Goal: Task Accomplishment & Management: Manage account settings

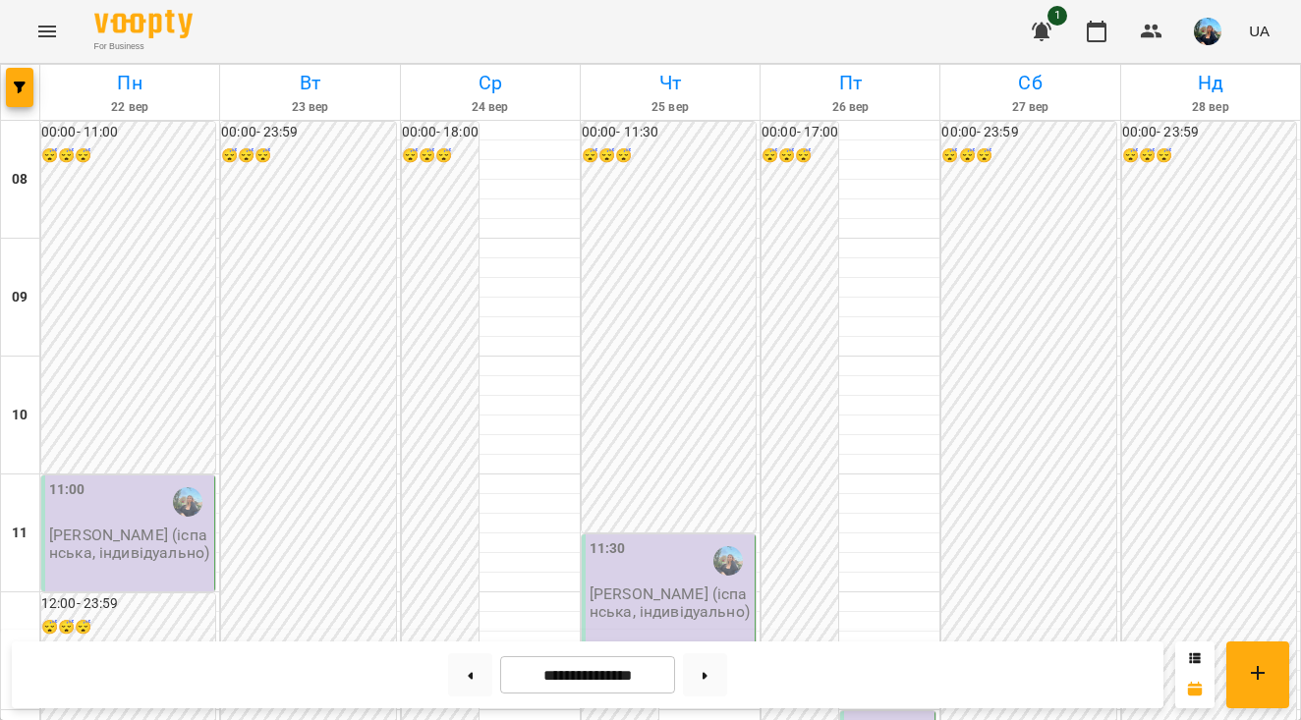
scroll to position [194, 0]
click at [67, 527] on p "[PERSON_NAME] (іспанська, індивідуально)" at bounding box center [129, 544] width 161 height 34
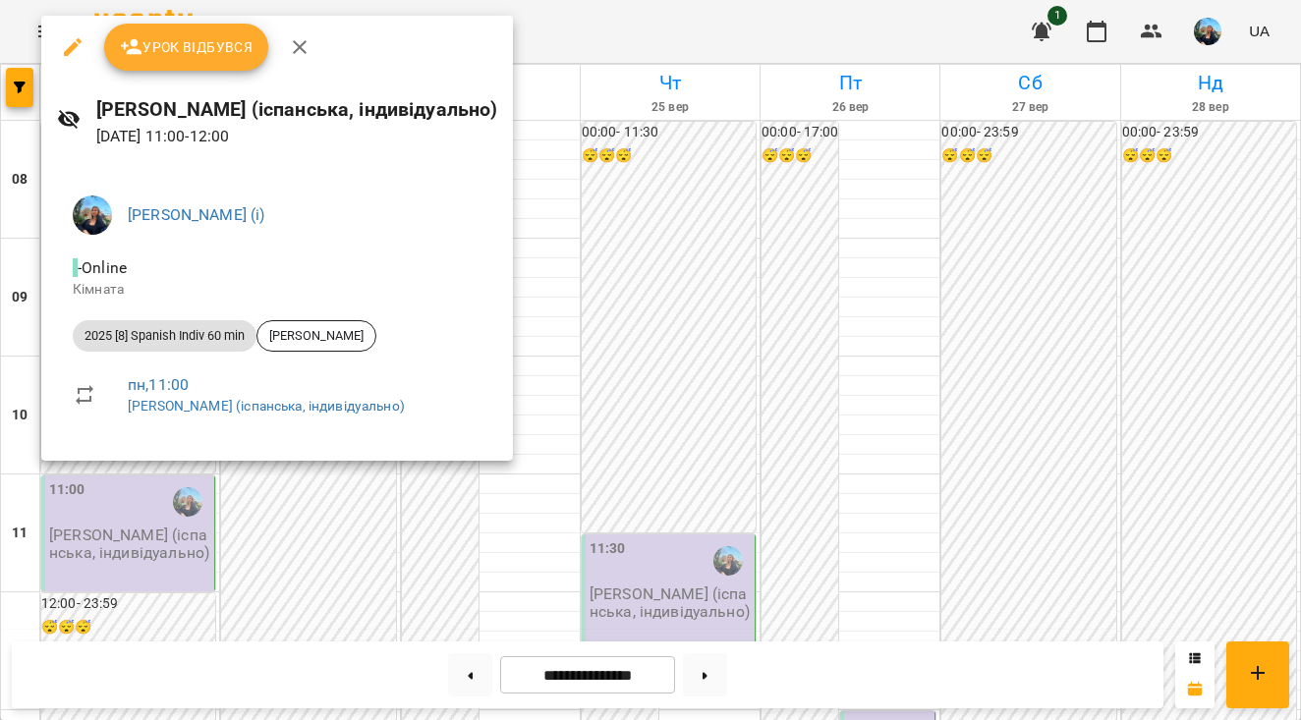
click at [200, 58] on span "Урок відбувся" at bounding box center [187, 47] width 134 height 24
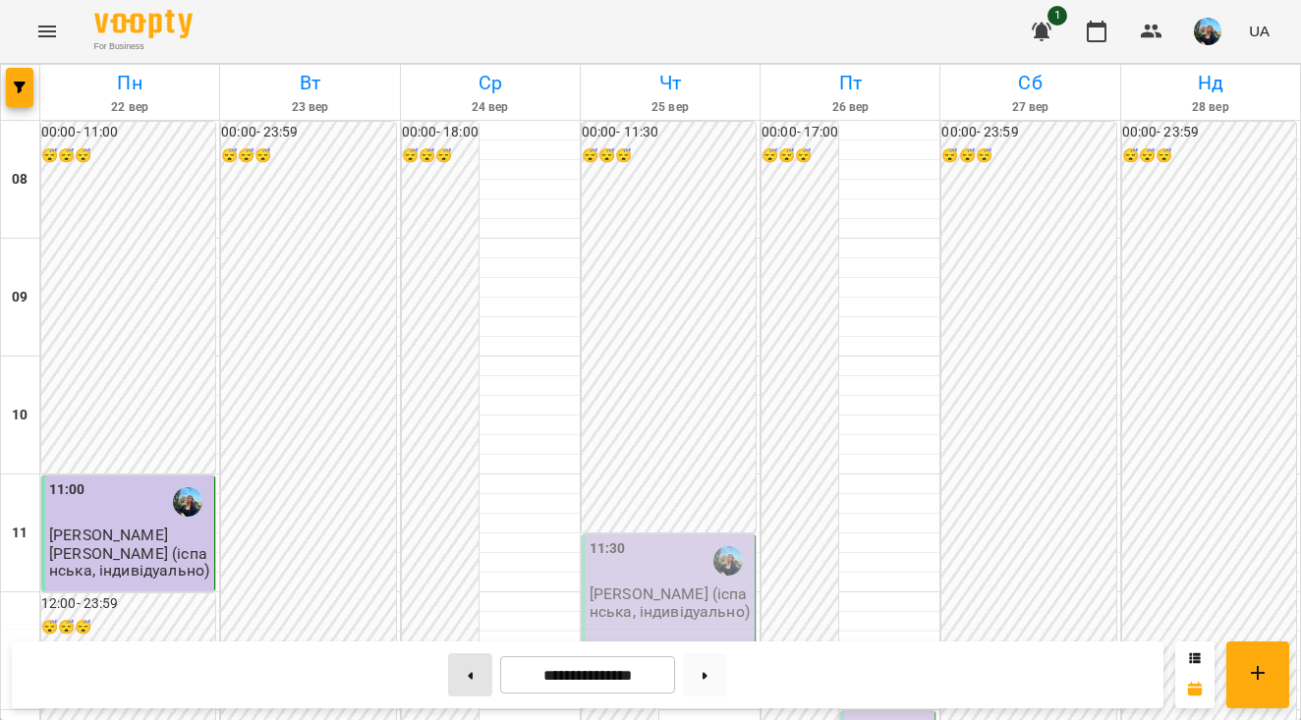
click at [454, 681] on button at bounding box center [470, 675] width 44 height 43
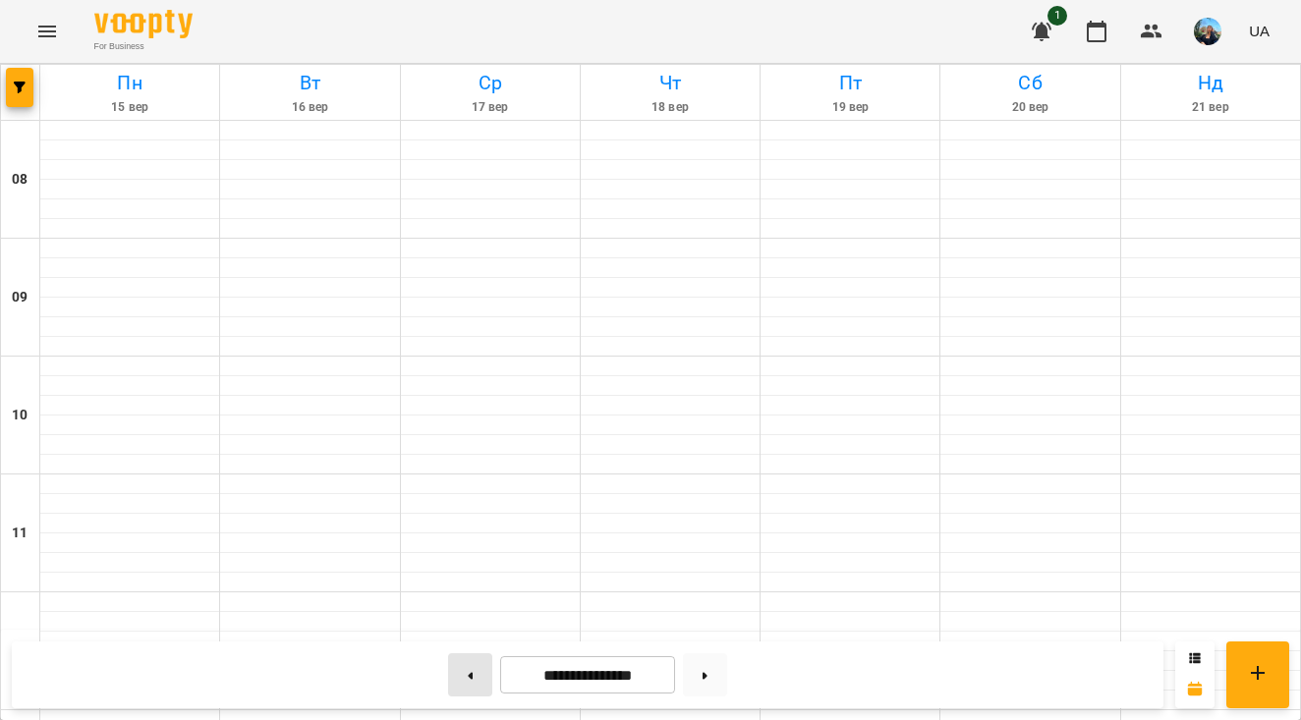
type input "**********"
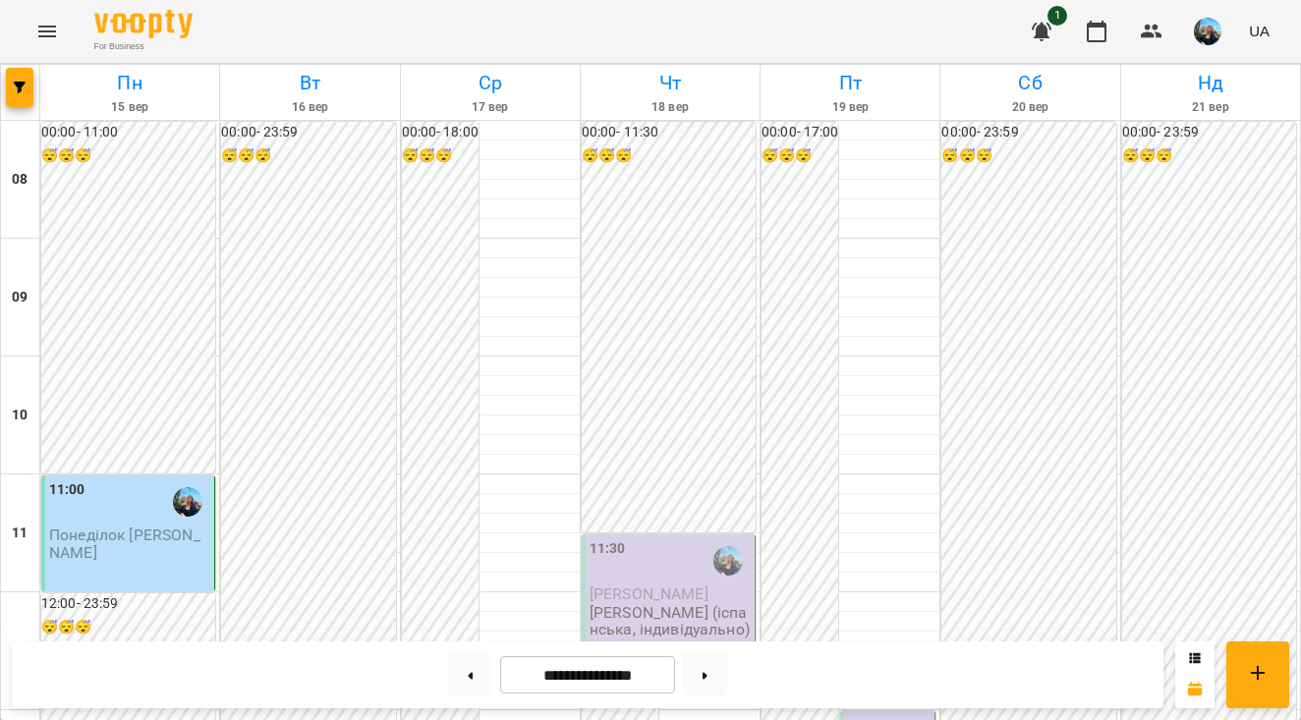
click at [136, 529] on span "Понеділок [PERSON_NAME]" at bounding box center [124, 543] width 151 height 35
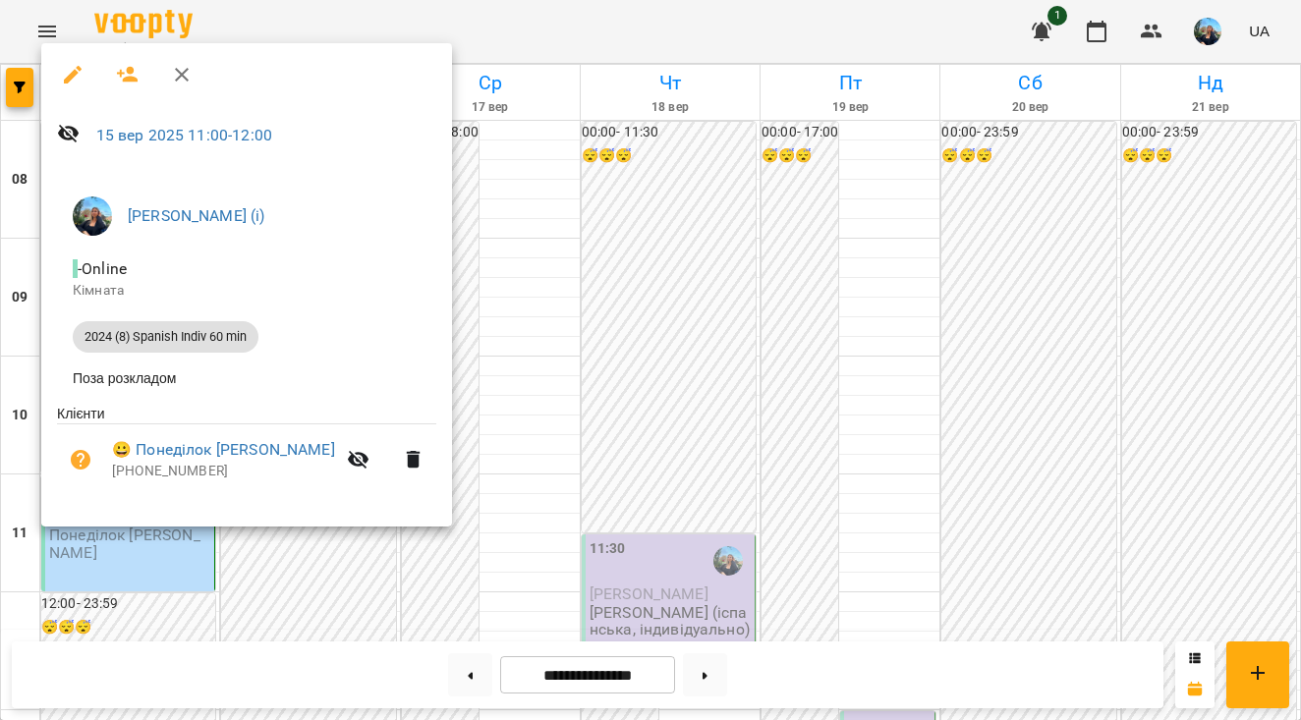
click at [506, 301] on div at bounding box center [650, 360] width 1301 height 720
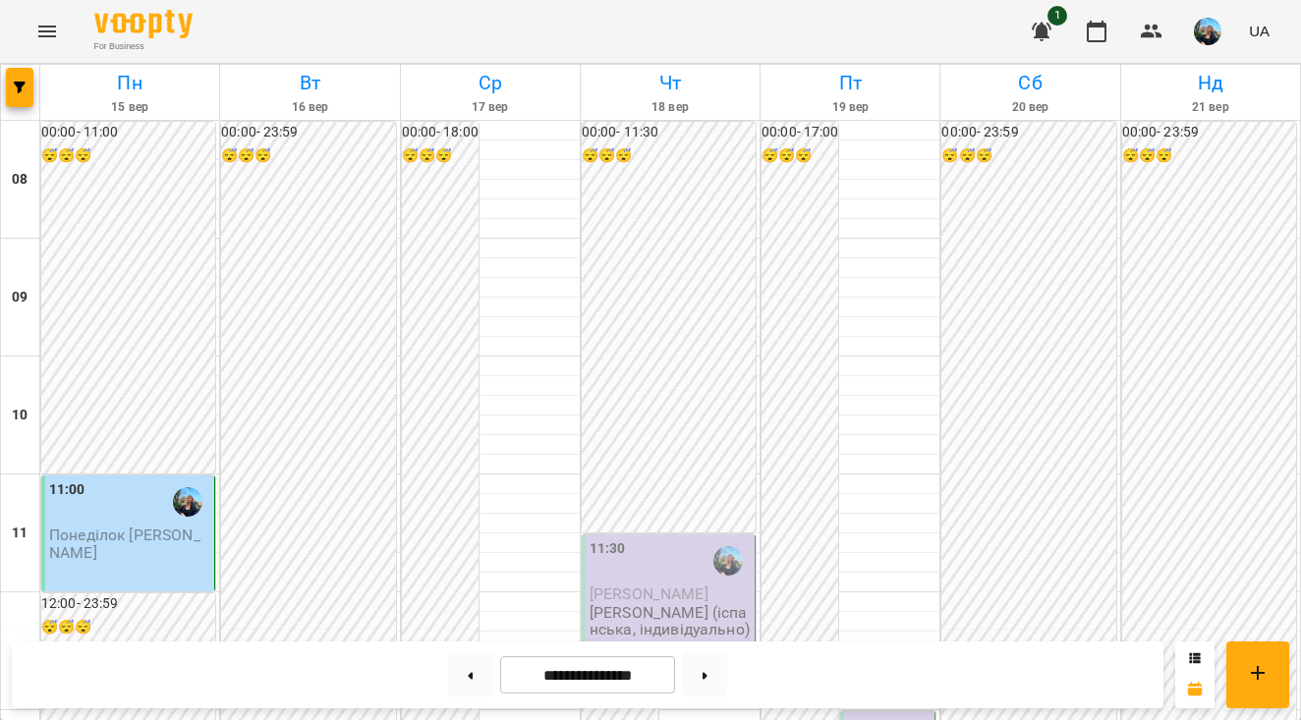
click at [132, 552] on p "Понеділок [PERSON_NAME]" at bounding box center [129, 544] width 161 height 34
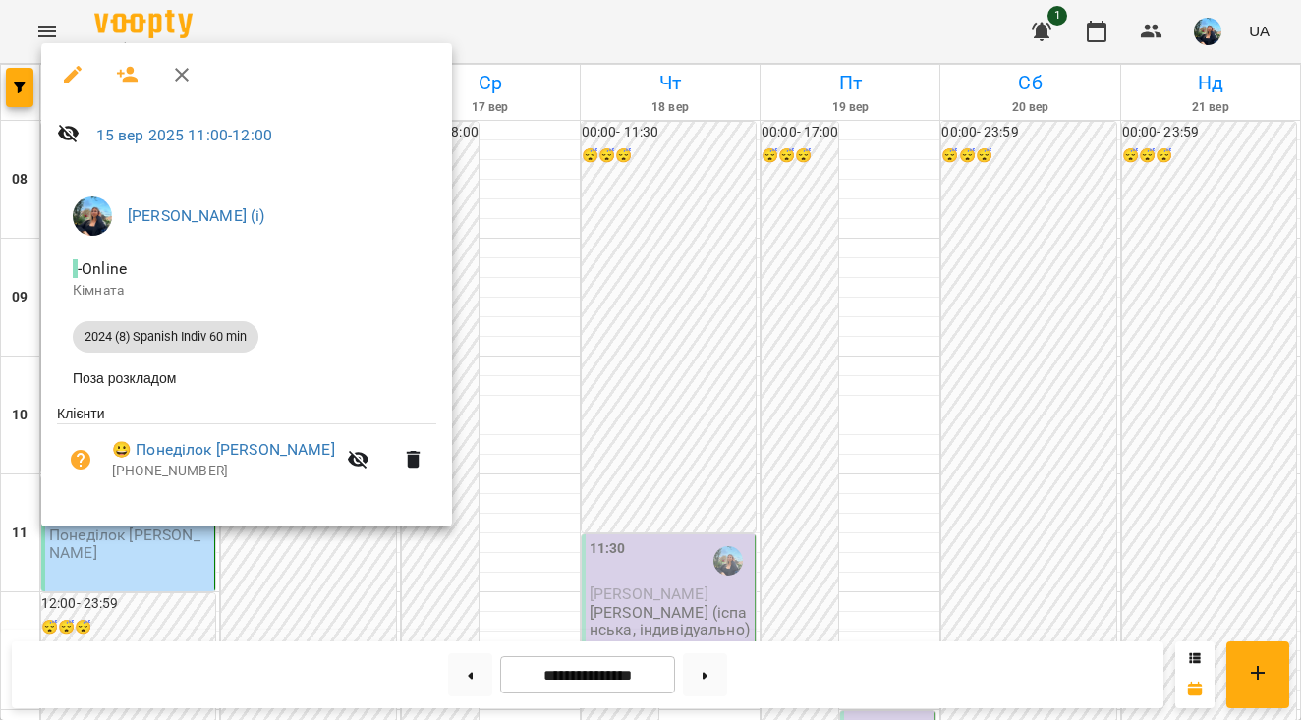
click at [548, 229] on div at bounding box center [650, 360] width 1301 height 720
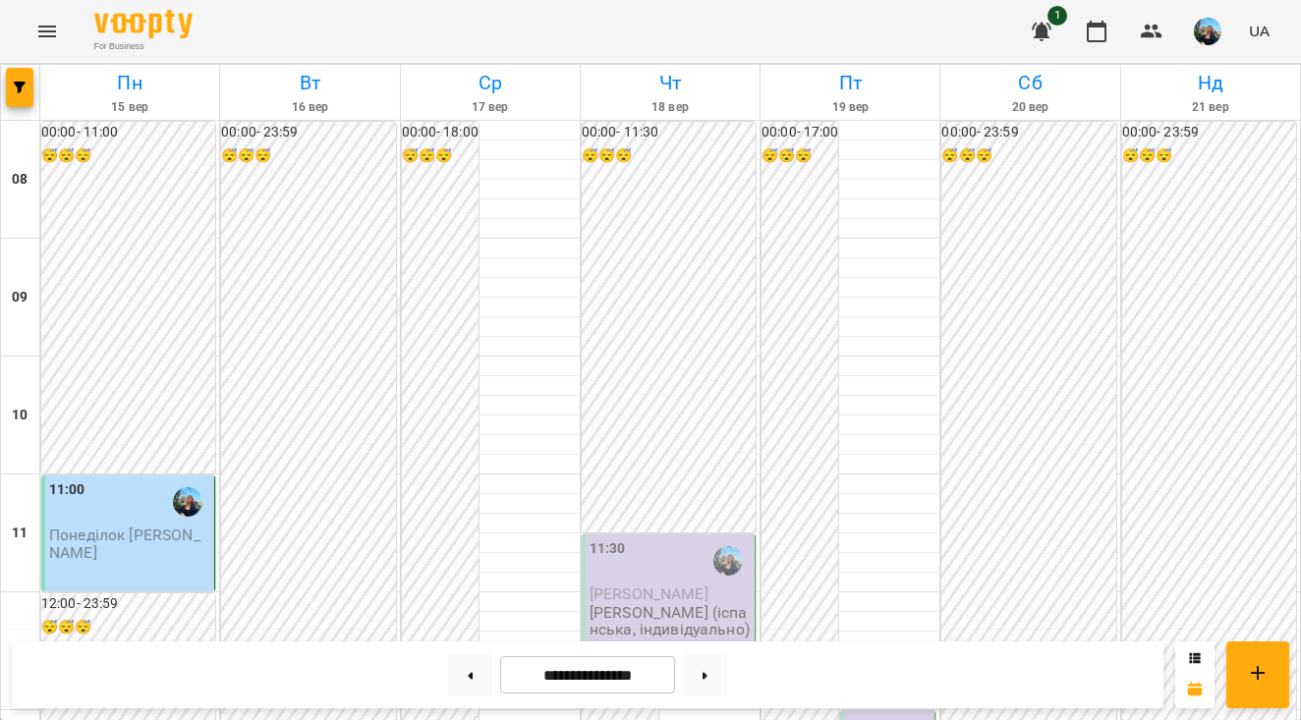
scroll to position [183, 0]
click at [1197, 26] on img "button" at bounding box center [1208, 32] width 28 height 28
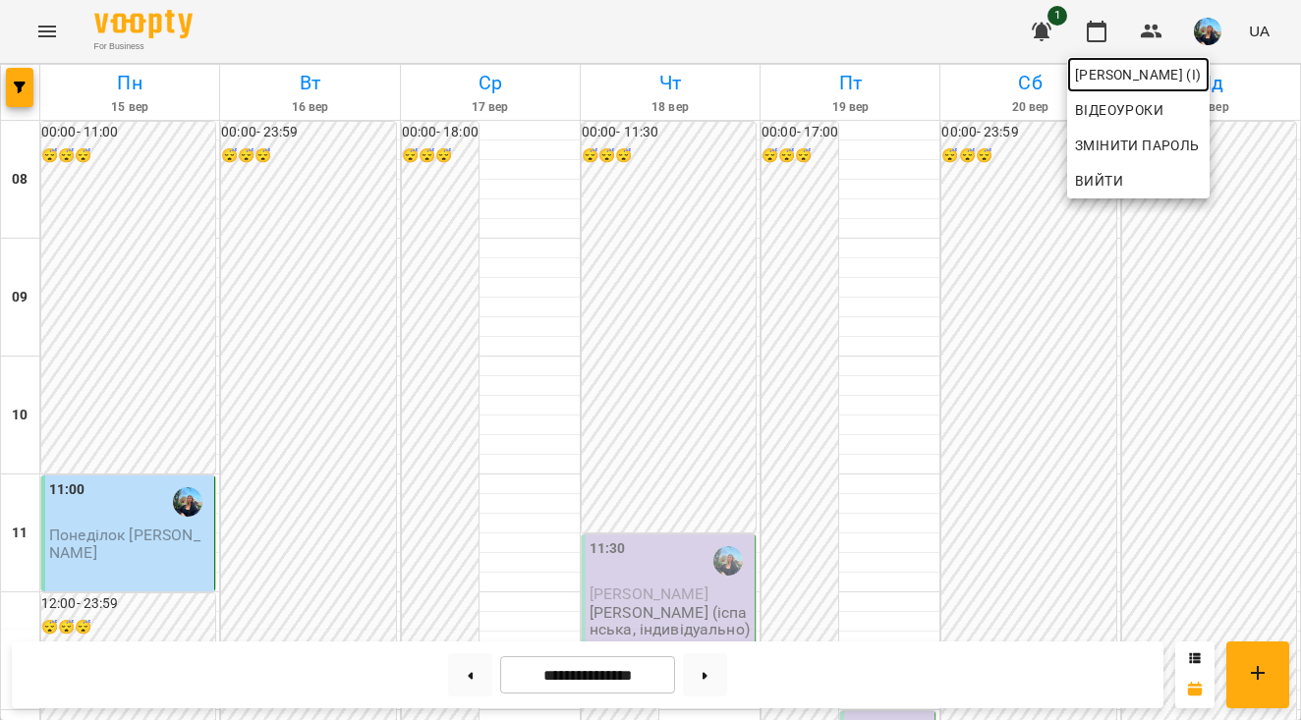
click at [1153, 72] on span "[PERSON_NAME] (і)" at bounding box center [1138, 75] width 127 height 24
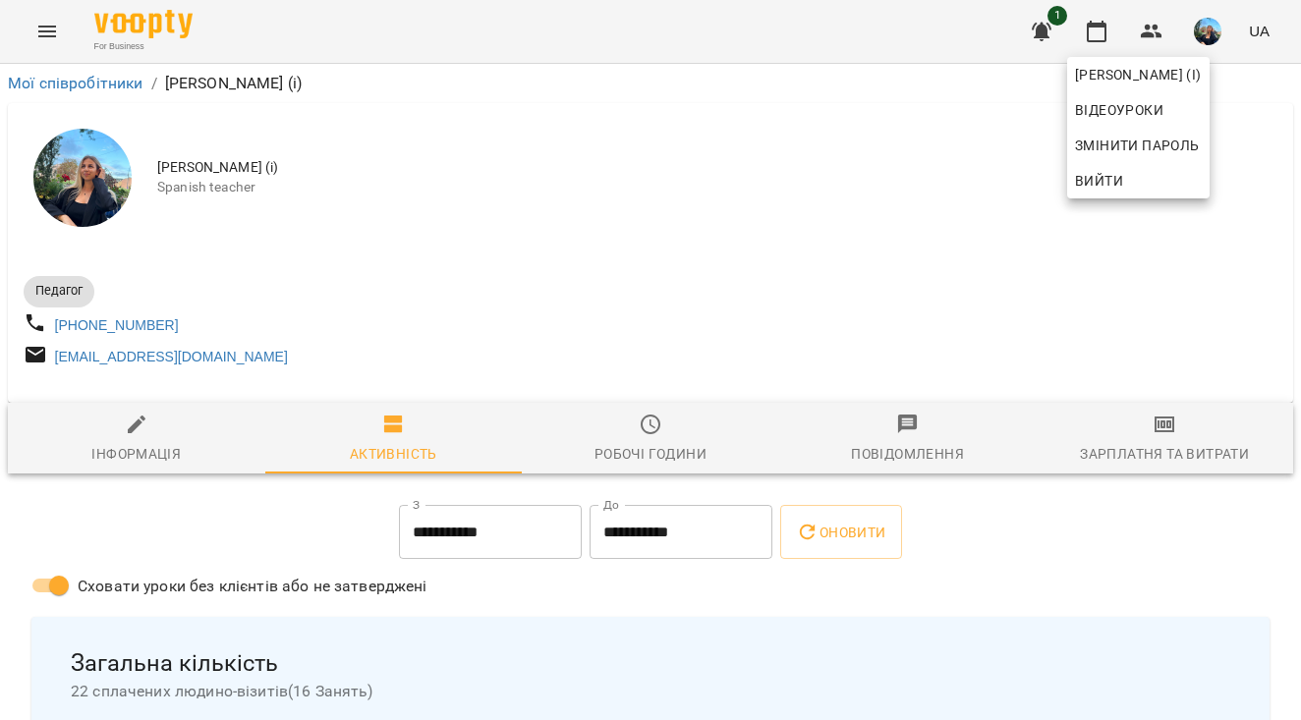
click at [805, 177] on div at bounding box center [650, 360] width 1301 height 720
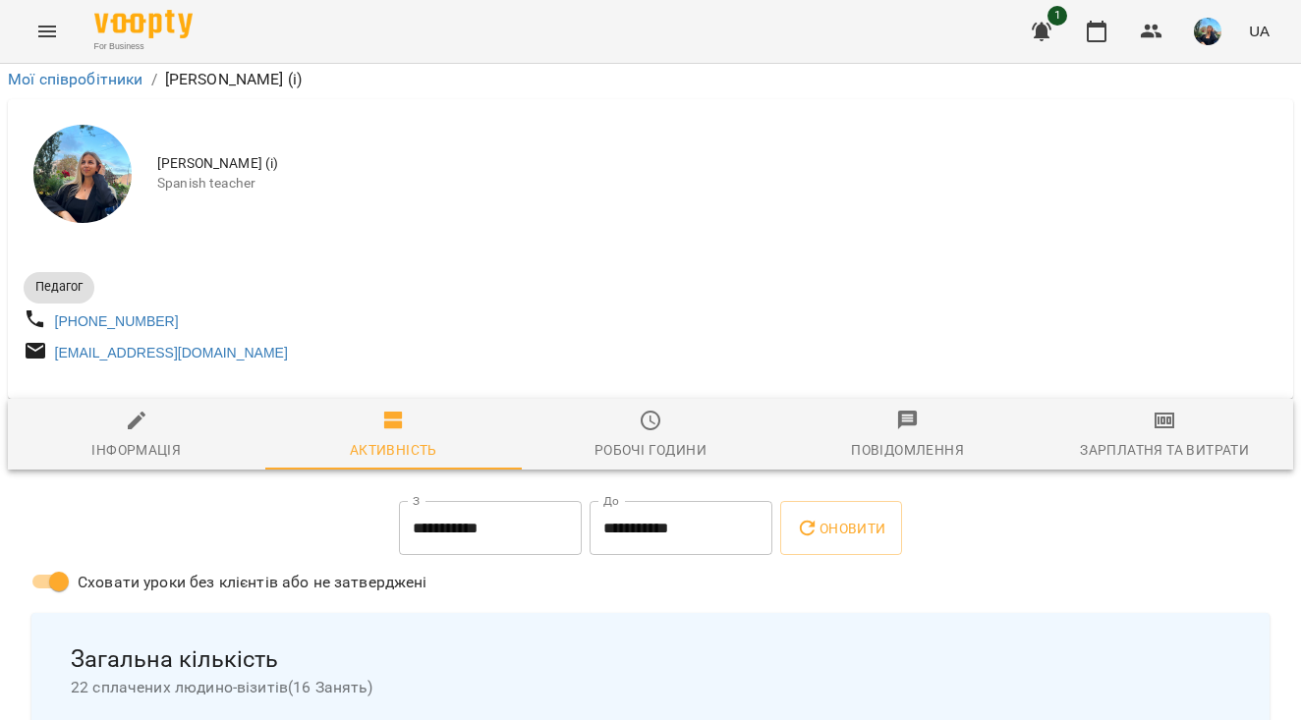
scroll to position [2440, 0]
